Goal: Task Accomplishment & Management: Use online tool/utility

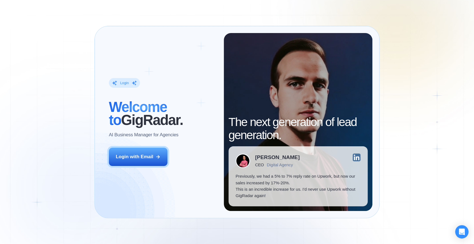
click at [130, 147] on div "Login ‍ Welcome to GigRadar. AI Business Manager for Agencies Login with Email" at bounding box center [163, 122] width 122 height 178
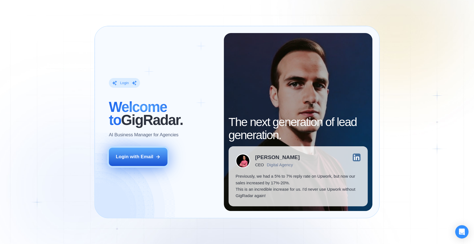
click at [135, 155] on div "Login with Email" at bounding box center [134, 156] width 37 height 6
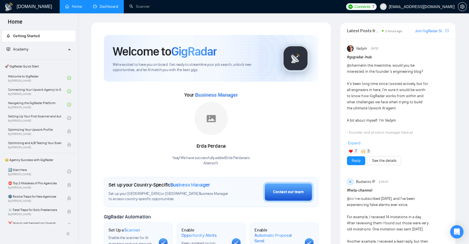
click at [94, 6] on link "Dashboard" at bounding box center [105, 6] width 25 height 5
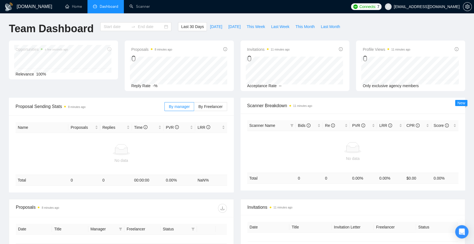
type input "[DATE]"
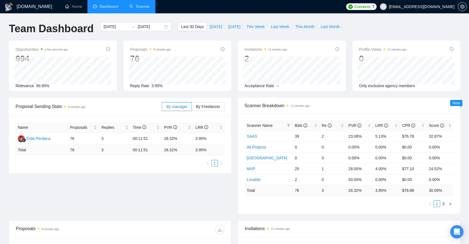
click at [136, 5] on link "Scanner" at bounding box center [139, 6] width 21 height 5
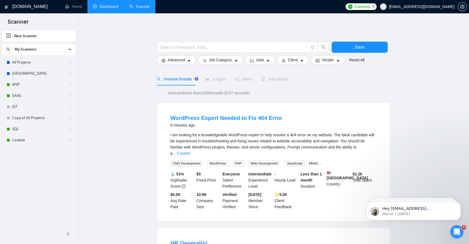
click at [107, 7] on link "Dashboard" at bounding box center [105, 6] width 25 height 5
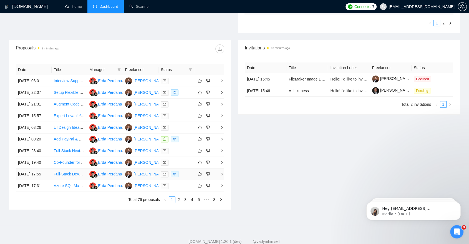
scroll to position [179, 0]
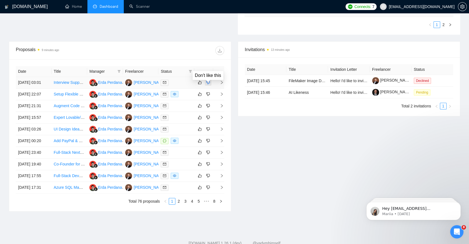
click at [210, 84] on button "button" at bounding box center [208, 82] width 7 height 7
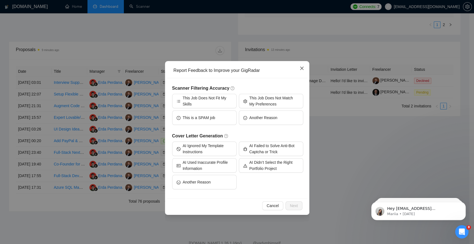
click at [303, 67] on icon "close" at bounding box center [301, 68] width 3 height 3
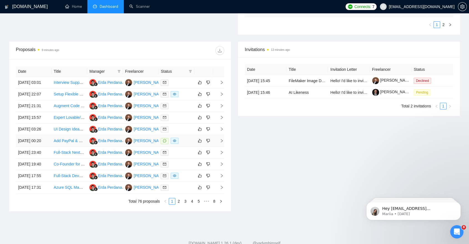
scroll to position [248, 0]
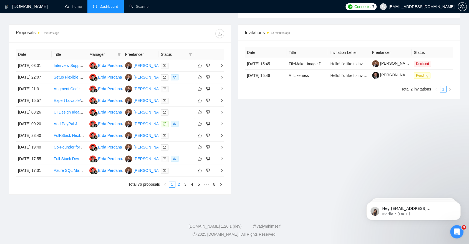
click at [180, 182] on link "2" at bounding box center [179, 184] width 6 height 6
click at [185, 187] on link "3" at bounding box center [185, 184] width 6 height 6
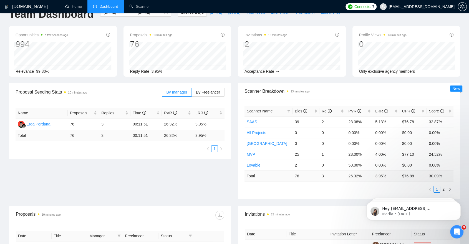
scroll to position [0, 0]
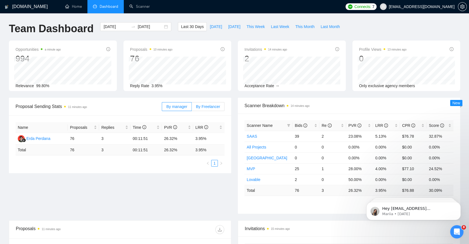
click at [207, 108] on span "By Freelancer" at bounding box center [208, 106] width 24 height 4
click at [192, 108] on input "By Freelancer" at bounding box center [192, 108] width 0 height 0
click at [187, 104] on span "By manager" at bounding box center [176, 106] width 21 height 4
click at [162, 108] on input "By manager" at bounding box center [162, 108] width 0 height 0
click at [146, 8] on link "Scanner" at bounding box center [139, 6] width 21 height 5
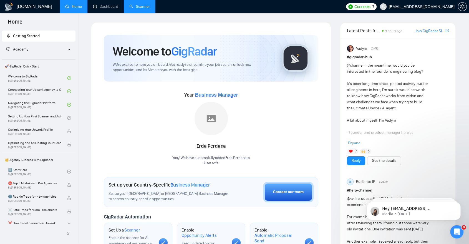
click at [134, 9] on link "Scanner" at bounding box center [139, 6] width 21 height 5
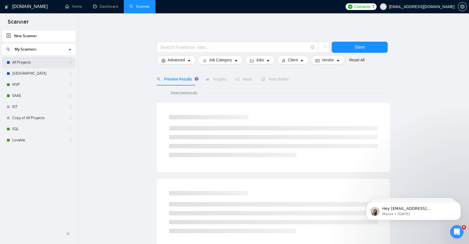
click at [45, 63] on link "All Projects" at bounding box center [38, 62] width 53 height 11
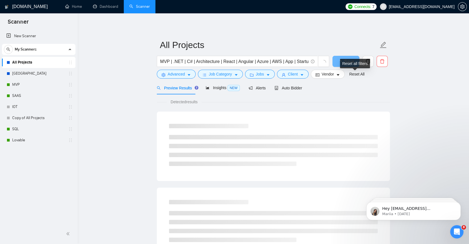
click at [369, 61] on div "Reset all filters" at bounding box center [355, 63] width 30 height 9
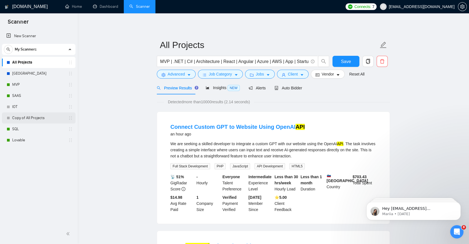
click at [44, 119] on link "Copy of All Projects" at bounding box center [38, 117] width 53 height 11
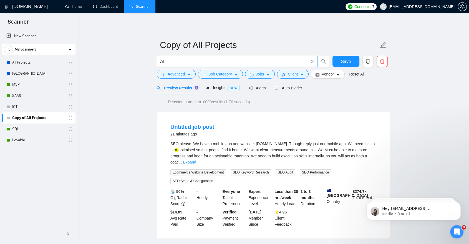
click at [168, 62] on input "AI" at bounding box center [234, 61] width 148 height 7
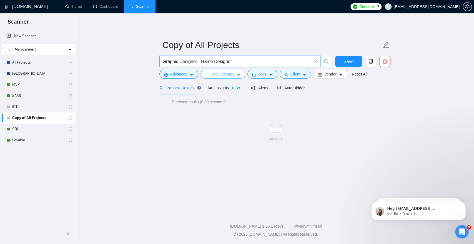
type input "Graphic Designer | Game Designer"
click at [220, 74] on span "Job Category" at bounding box center [222, 74] width 23 height 6
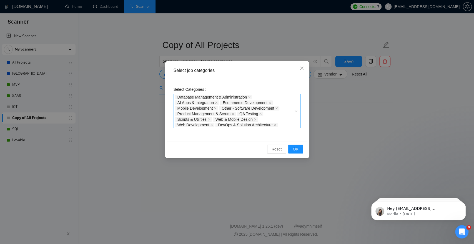
click at [286, 115] on div "Database Management & Administration AI Apps & Integration Ecommerce Developmen…" at bounding box center [234, 110] width 119 height 33
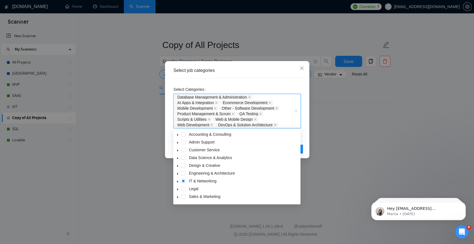
click at [178, 166] on icon "caret-down" at bounding box center [177, 166] width 1 height 2
click at [178, 166] on icon "caret-down" at bounding box center [178, 165] width 2 height 1
click at [183, 158] on span at bounding box center [183, 159] width 4 height 4
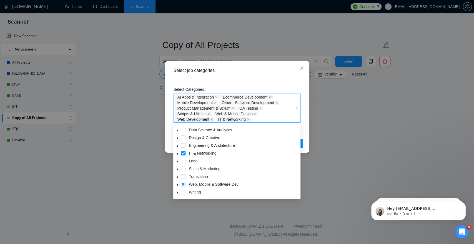
click at [184, 153] on span at bounding box center [183, 153] width 4 height 4
click at [184, 185] on span at bounding box center [183, 184] width 4 height 4
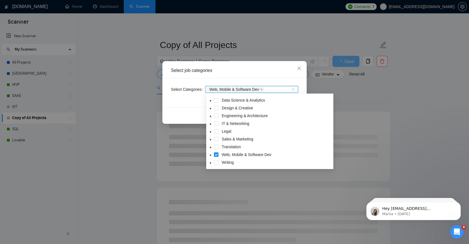
click at [216, 155] on span at bounding box center [216, 154] width 4 height 4
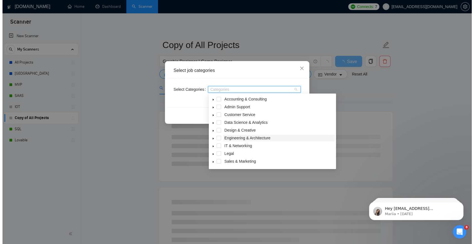
scroll to position [0, 0]
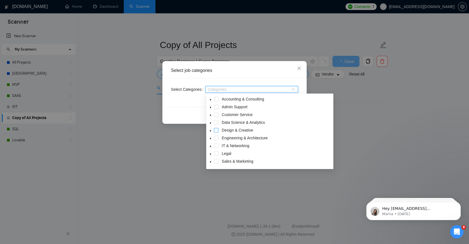
click at [217, 129] on span at bounding box center [216, 130] width 4 height 4
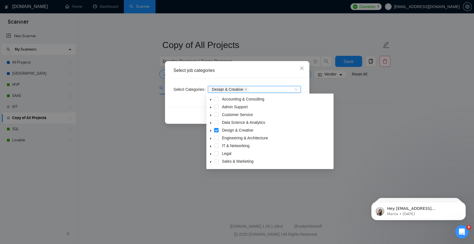
click at [210, 130] on icon "caret-down" at bounding box center [210, 131] width 1 height 2
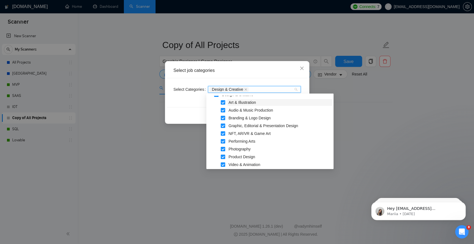
scroll to position [34, 0]
click at [224, 111] on span at bounding box center [223, 111] width 4 height 4
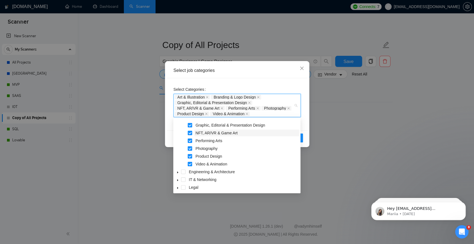
scroll to position [61, 0]
click at [235, 147] on span "Photography" at bounding box center [246, 148] width 105 height 7
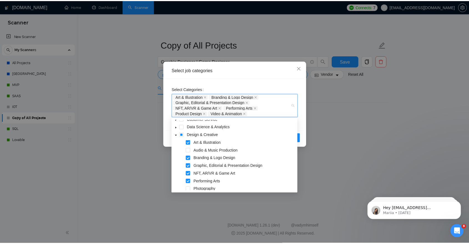
scroll to position [0, 0]
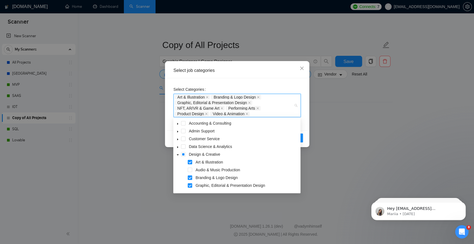
click at [267, 79] on div "Select Categories Art & Illustration Branding & Logo Design Graphic, Editorial …" at bounding box center [237, 104] width 140 height 52
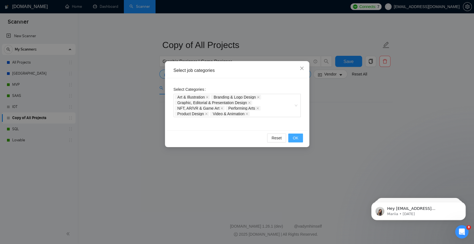
click at [294, 142] on button "OK" at bounding box center [295, 138] width 14 height 9
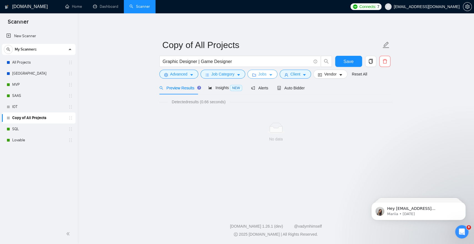
click at [266, 70] on button "Jobs" at bounding box center [262, 74] width 30 height 9
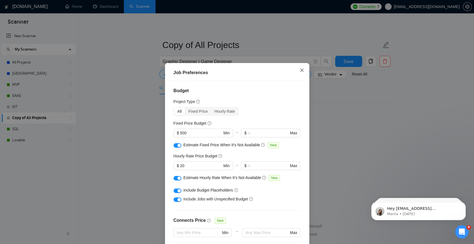
click at [295, 68] on span "Close" at bounding box center [301, 70] width 15 height 15
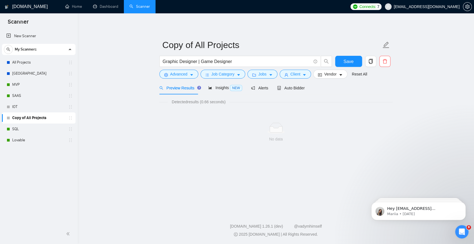
click at [189, 80] on form "Copy of All Projects Graphic Designer | Game Designer Save Advanced Job Categor…" at bounding box center [275, 58] width 233 height 45
click at [187, 73] on span "Advanced" at bounding box center [178, 74] width 17 height 6
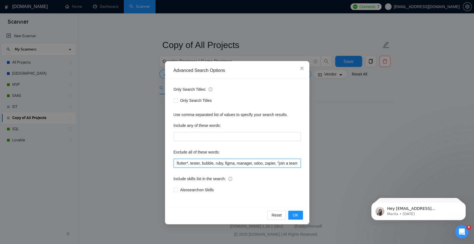
click at [210, 159] on input "flutter*, tester, bubble, ruby, figma, manager, odoo, zapier, "join a team", QA…" at bounding box center [236, 163] width 127 height 9
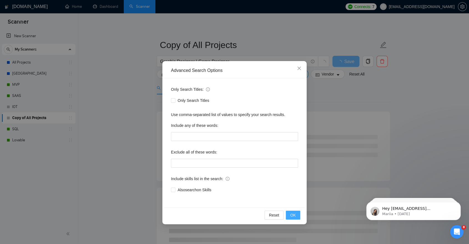
click at [296, 215] on button "OK" at bounding box center [293, 215] width 14 height 9
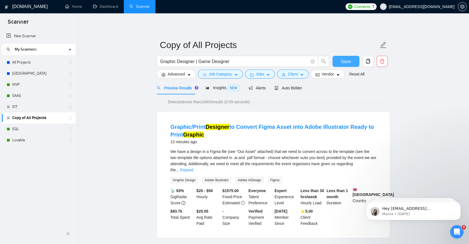
click at [346, 60] on span "Save" at bounding box center [346, 61] width 10 height 7
